Goal: Task Accomplishment & Management: Use online tool/utility

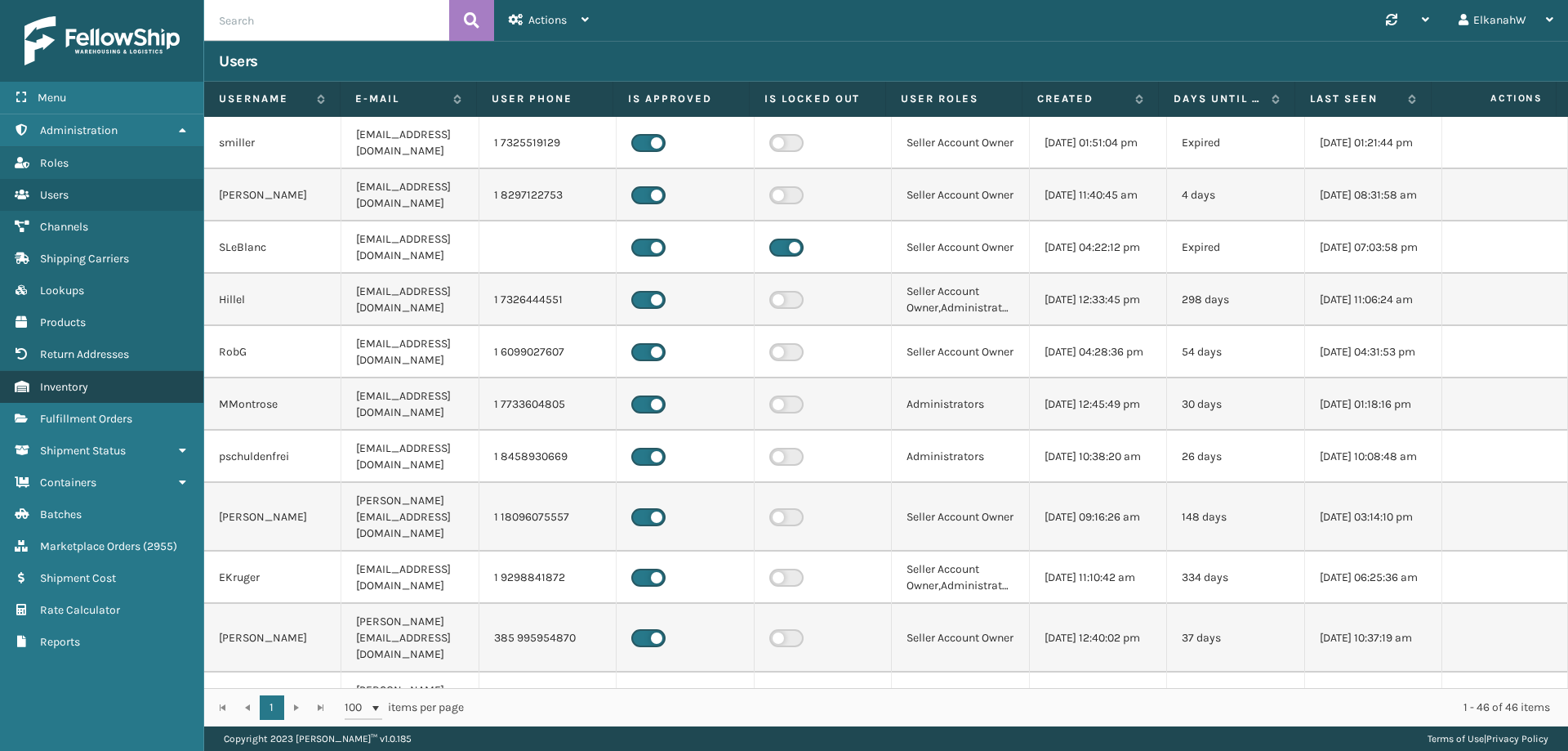
click at [82, 327] on link "Return Addresses Inventory" at bounding box center [102, 387] width 204 height 31
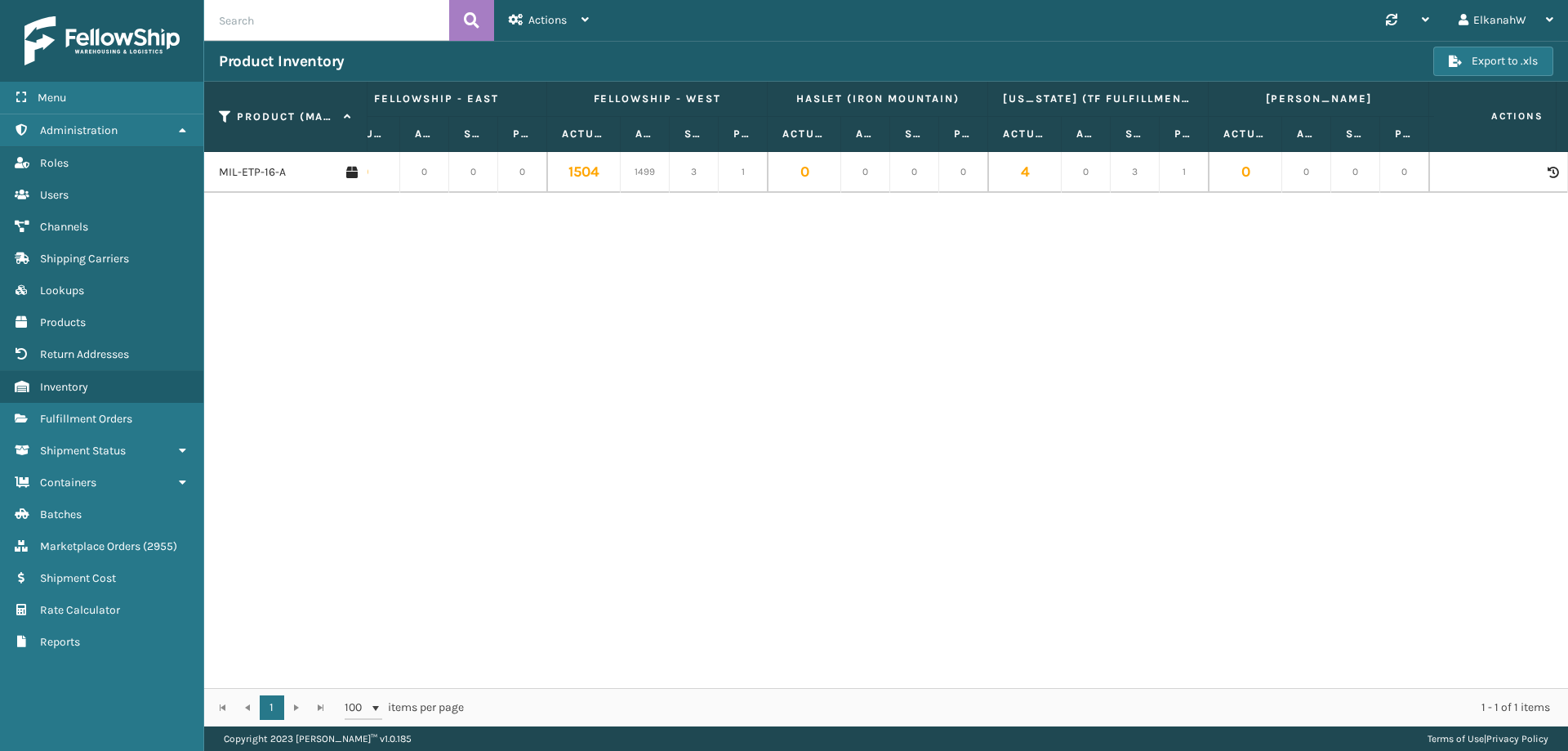
scroll to position [0, 87]
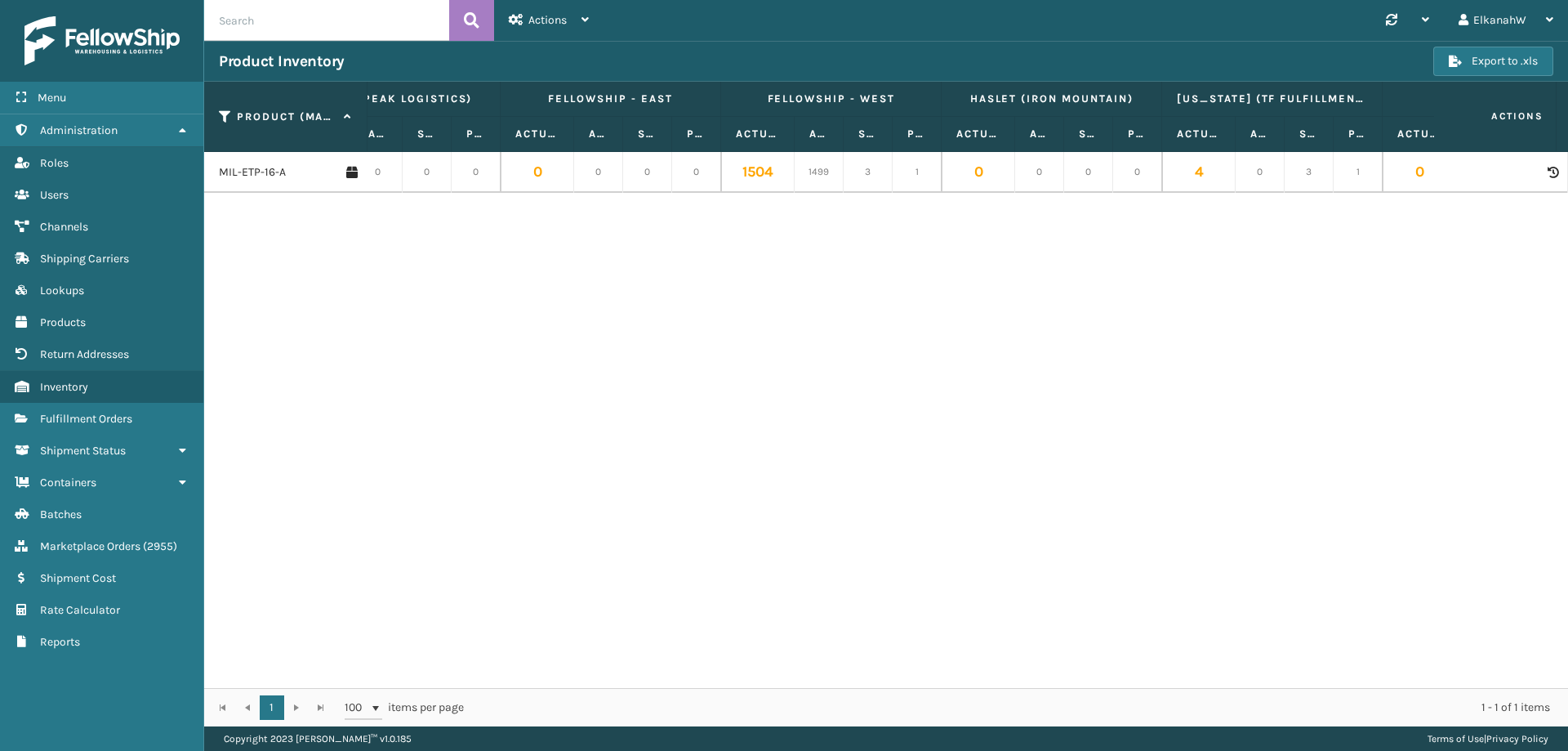
click at [1548, 172] on icon at bounding box center [1552, 172] width 10 height 11
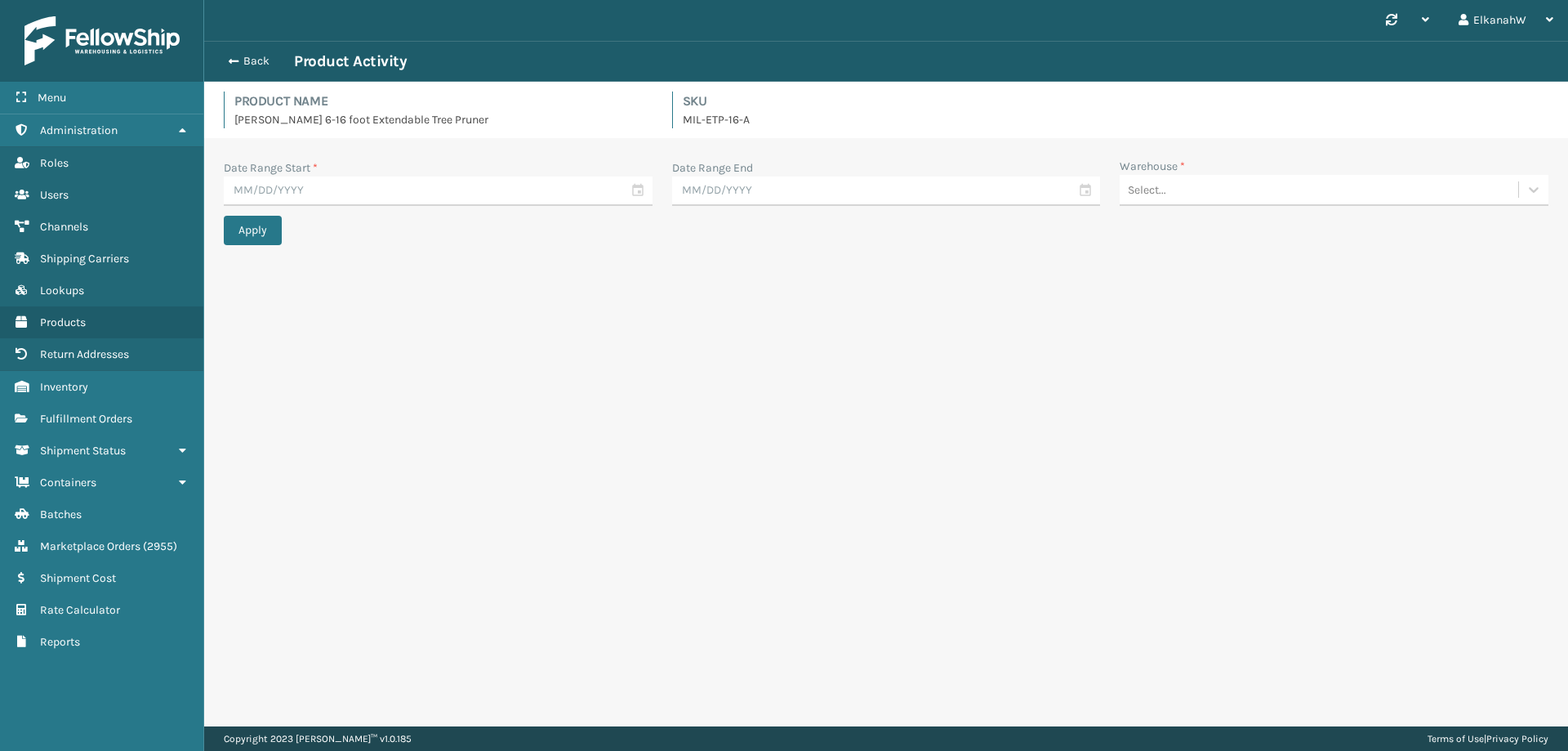
click at [1139, 188] on div "Select..." at bounding box center [1146, 190] width 38 height 18
click at [1188, 327] on div "[US_STATE] (TF Fulfillment)" at bounding box center [1334, 351] width 429 height 31
click at [1086, 193] on input "text" at bounding box center [886, 192] width 429 height 30
click at [846, 221] on span "Previous Month" at bounding box center [846, 220] width 17 height 17
click at [778, 300] on div "9" at bounding box center [777, 312] width 27 height 24
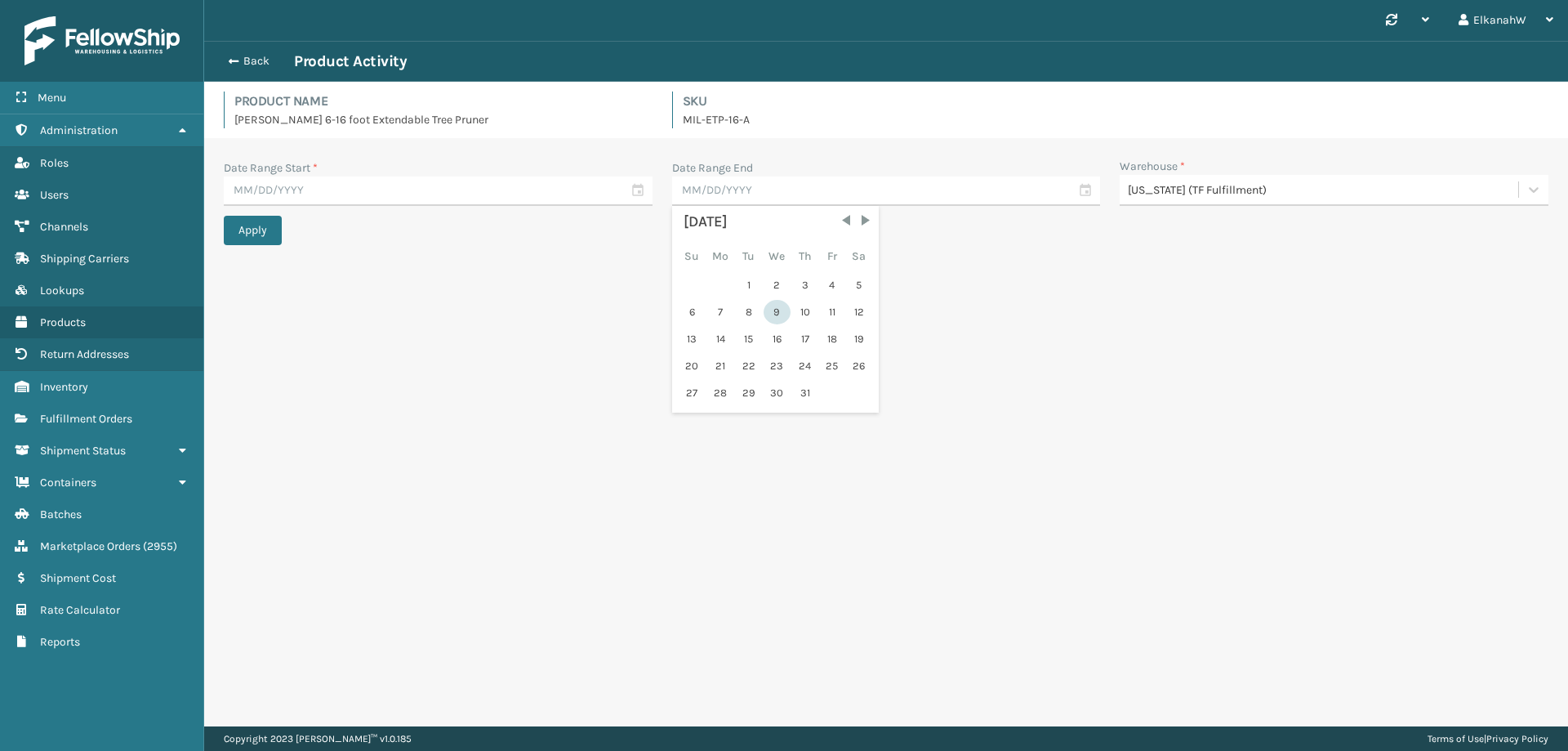
type input "[DATE]"
click at [1073, 190] on input "[DATE]" at bounding box center [886, 192] width 429 height 30
click at [1086, 191] on input "[DATE]" at bounding box center [886, 192] width 429 height 30
click at [1062, 188] on span at bounding box center [1065, 191] width 10 height 10
click at [1090, 189] on input "text" at bounding box center [886, 192] width 429 height 30
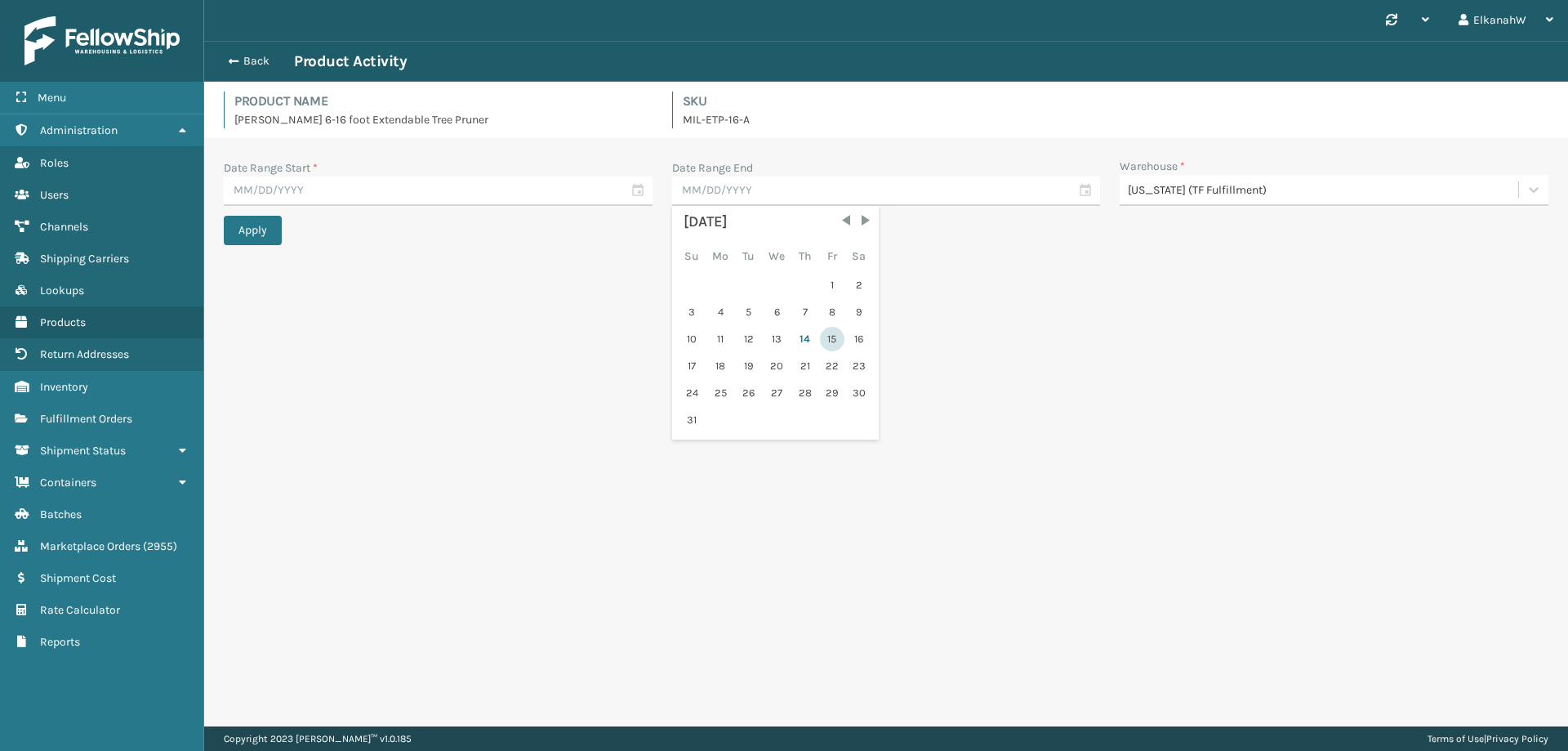
click at [825, 327] on div "15" at bounding box center [832, 339] width 24 height 24
type input "[DATE]"
drag, startPoint x: 650, startPoint y: 192, endPoint x: 641, endPoint y: 191, distance: 9.1
click at [644, 191] on input "text" at bounding box center [438, 192] width 429 height 30
click at [401, 225] on span "Previous Month" at bounding box center [398, 220] width 17 height 17
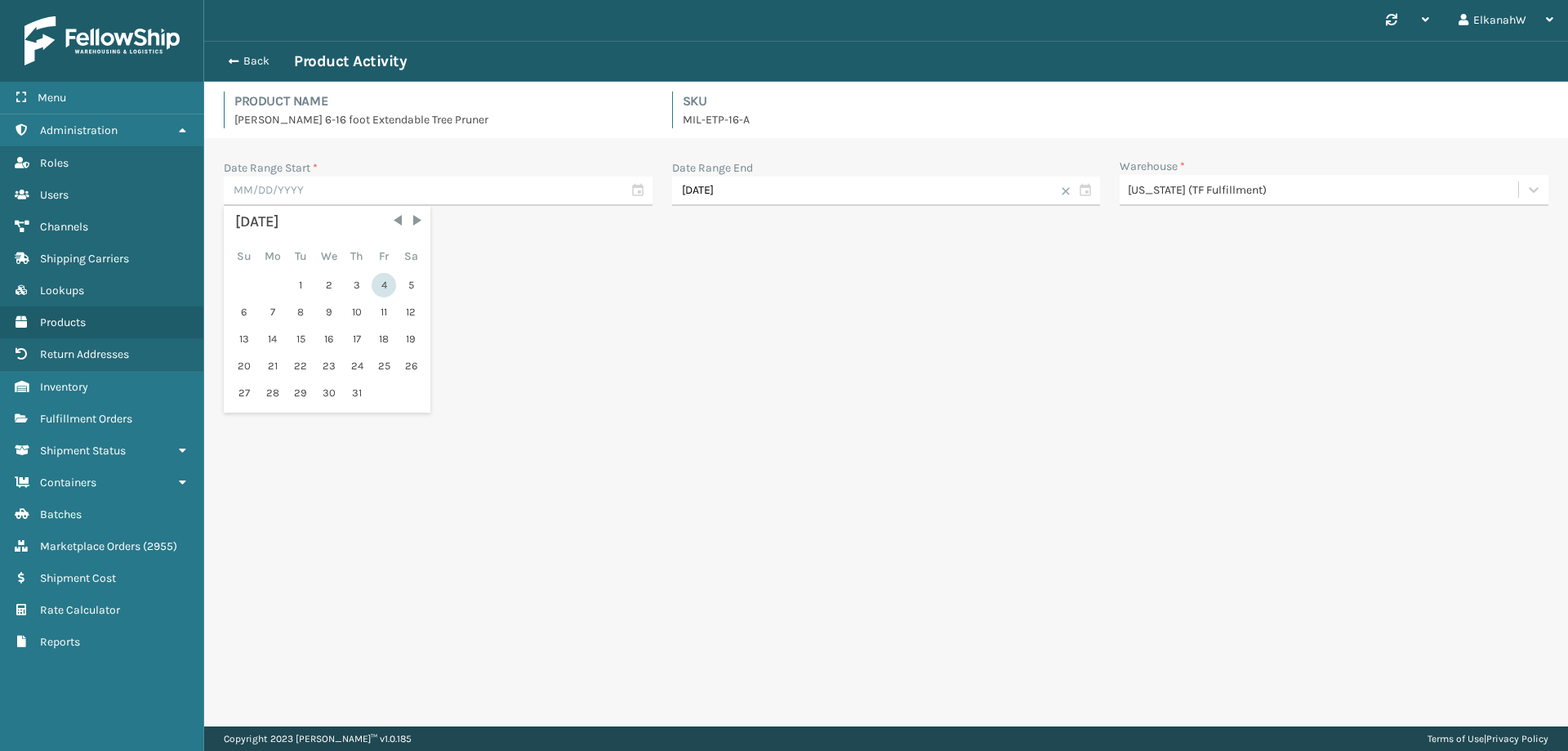
click at [378, 288] on div "4" at bounding box center [383, 285] width 24 height 24
type input "[DATE]"
click at [271, 231] on button "Apply" at bounding box center [253, 231] width 58 height 30
